Goal: Transaction & Acquisition: Purchase product/service

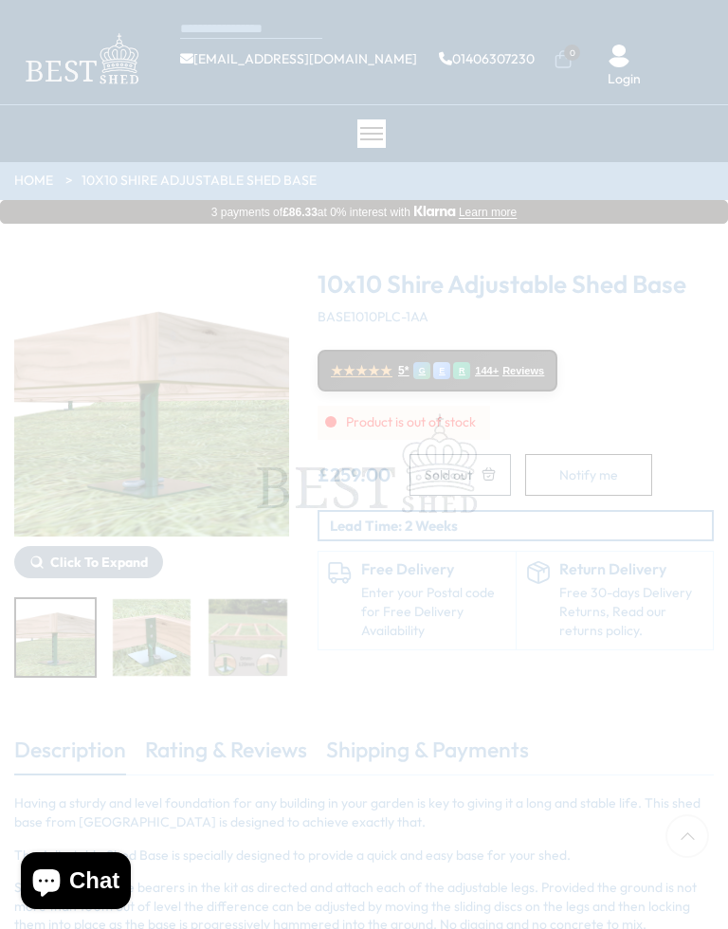
click at [501, 642] on span at bounding box center [364, 464] width 728 height 929
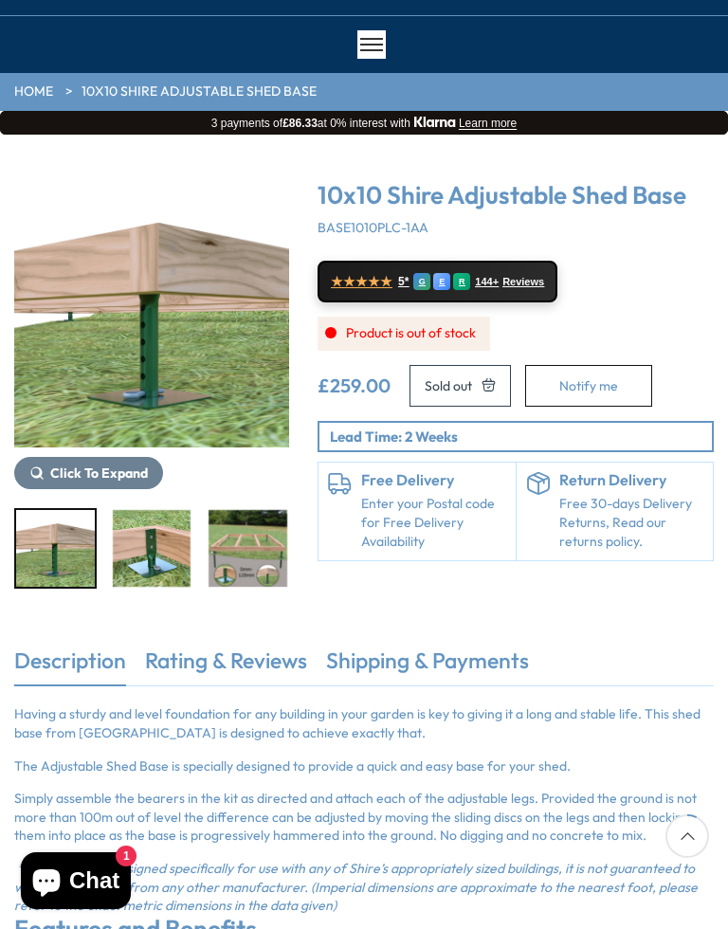
scroll to position [90, 0]
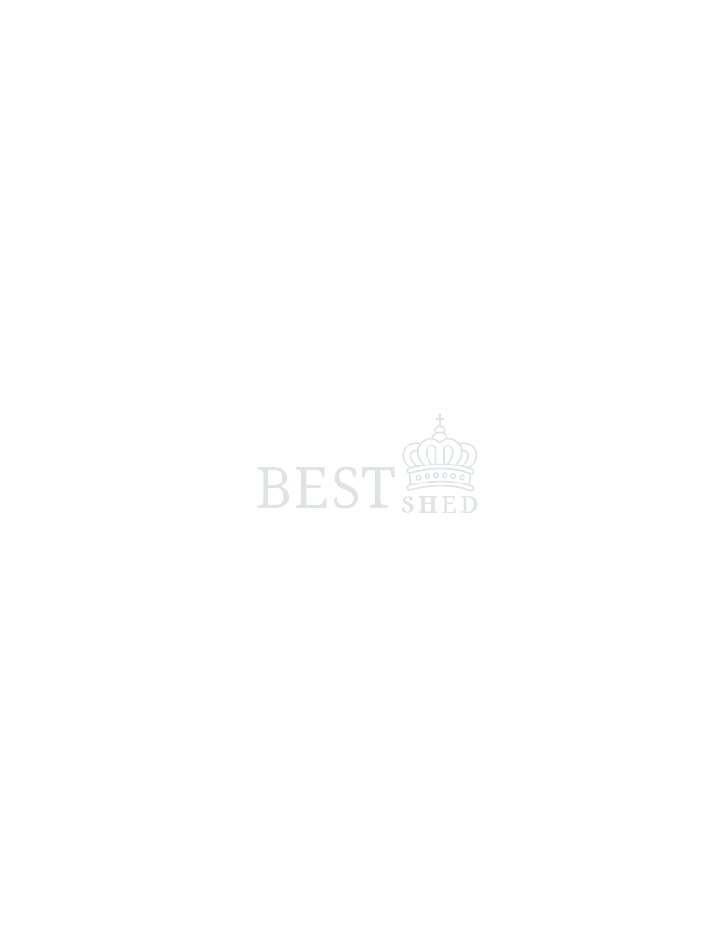
click at [667, 21] on span at bounding box center [364, 464] width 728 height 929
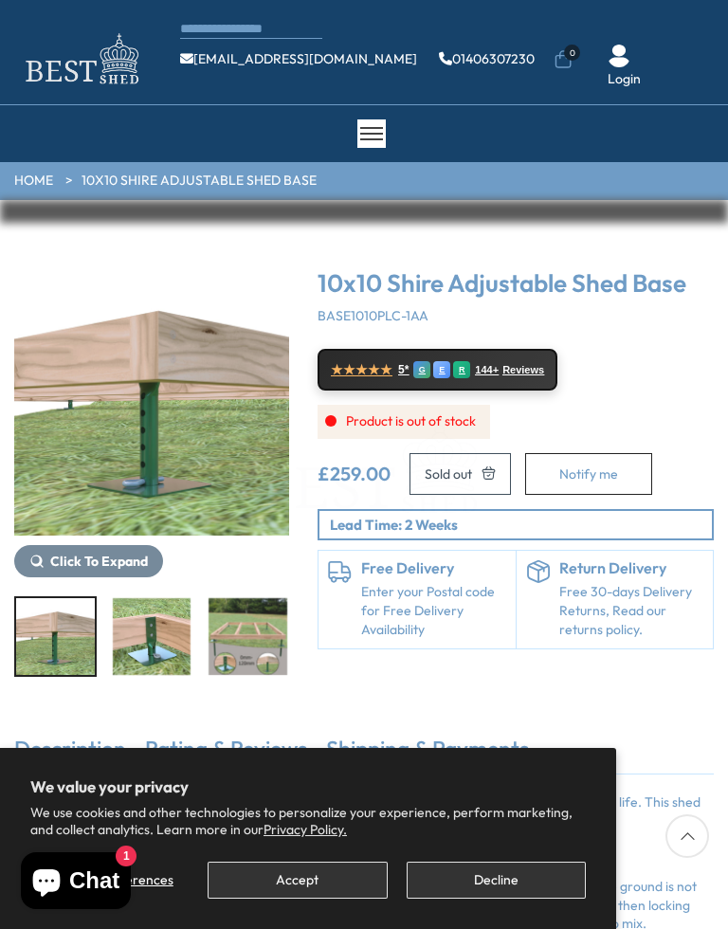
click at [646, 57] on div "Login" at bounding box center [623, 67] width 65 height 45
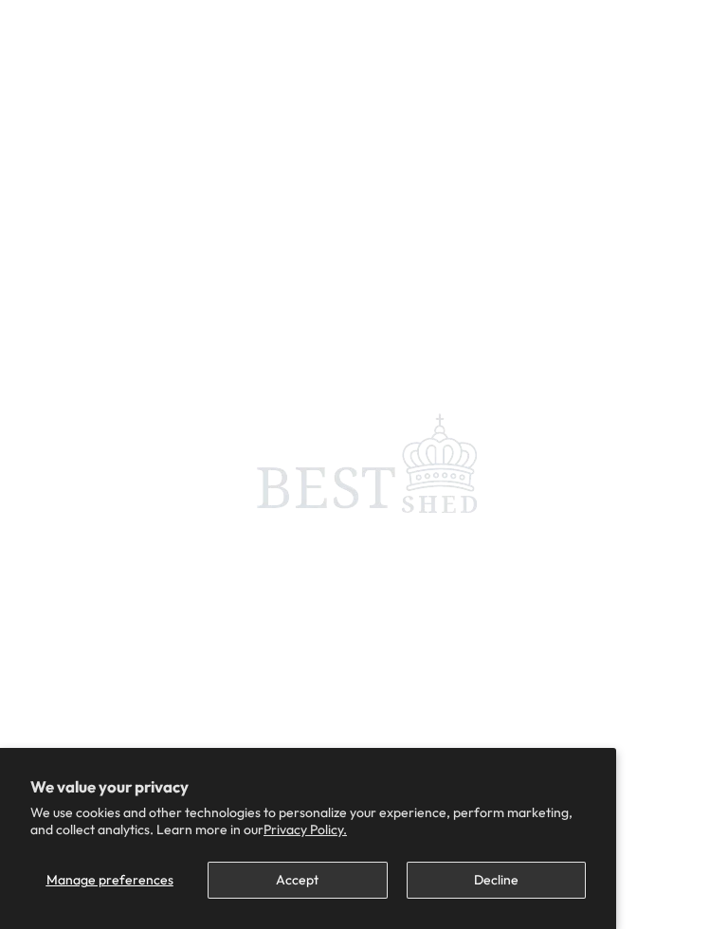
click at [664, 17] on span at bounding box center [364, 464] width 728 height 929
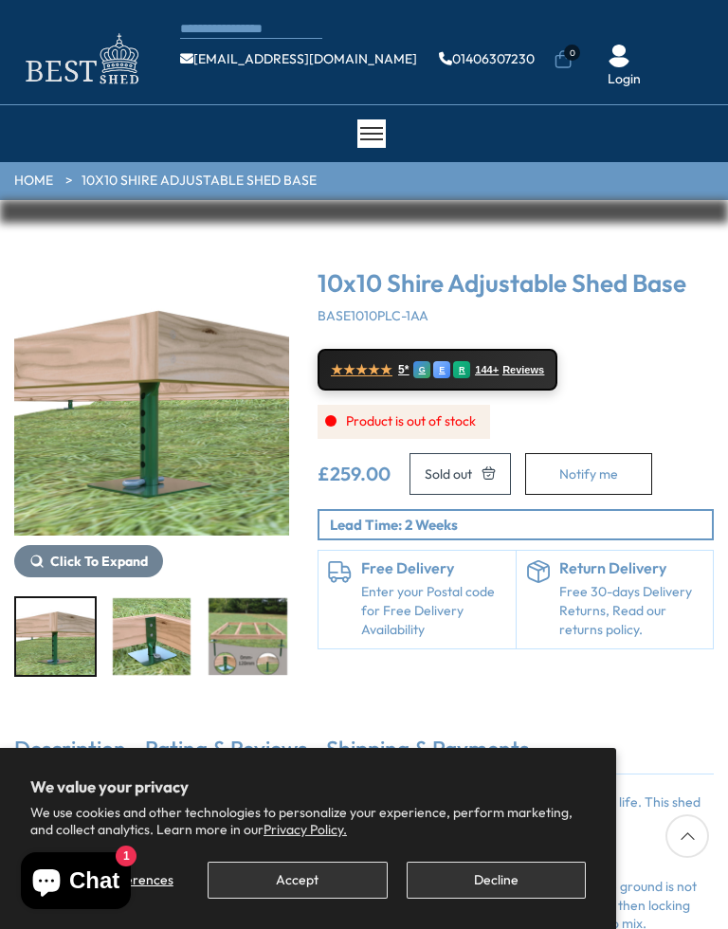
click at [715, 22] on span at bounding box center [364, 464] width 728 height 929
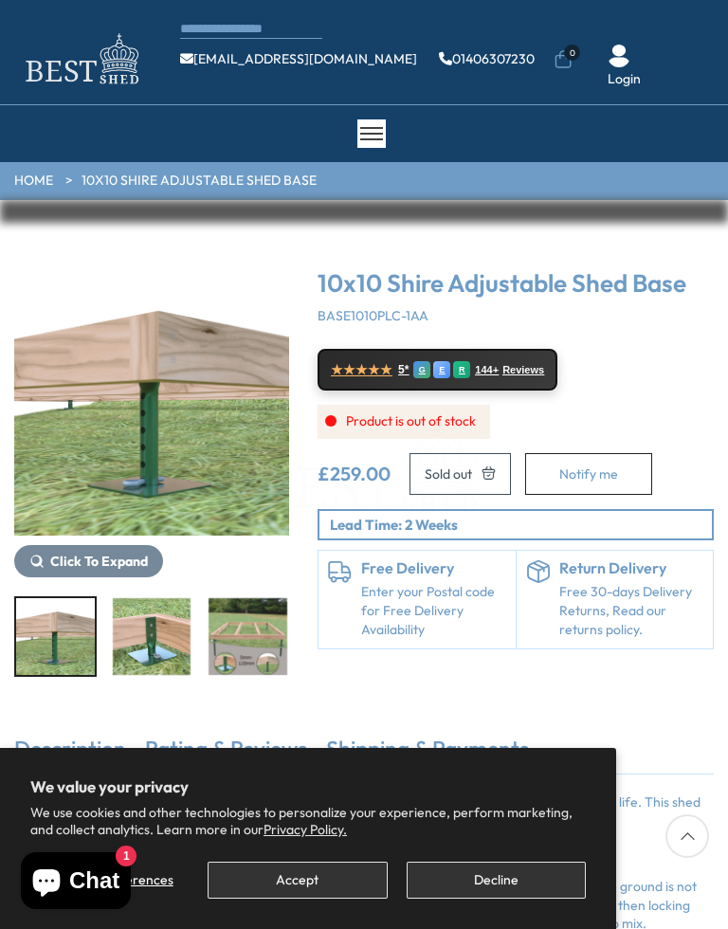
click at [708, 8] on span at bounding box center [364, 464] width 728 height 929
